Goal: Task Accomplishment & Management: Manage account settings

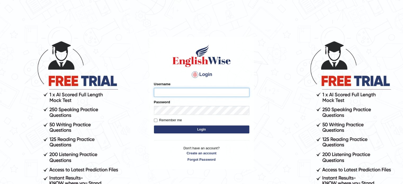
type input "Badmaarag"
click at [237, 129] on button "Login" at bounding box center [201, 130] width 95 height 8
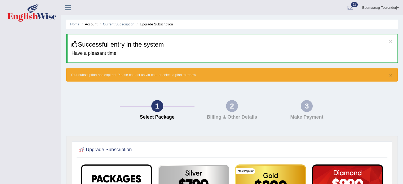
click at [72, 23] on link "Home" at bounding box center [74, 24] width 9 height 4
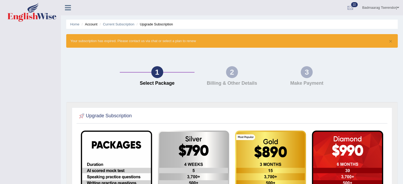
click at [111, 24] on link "Current Subscription" at bounding box center [119, 24] width 32 height 4
